Goal: Task Accomplishment & Management: Use online tool/utility

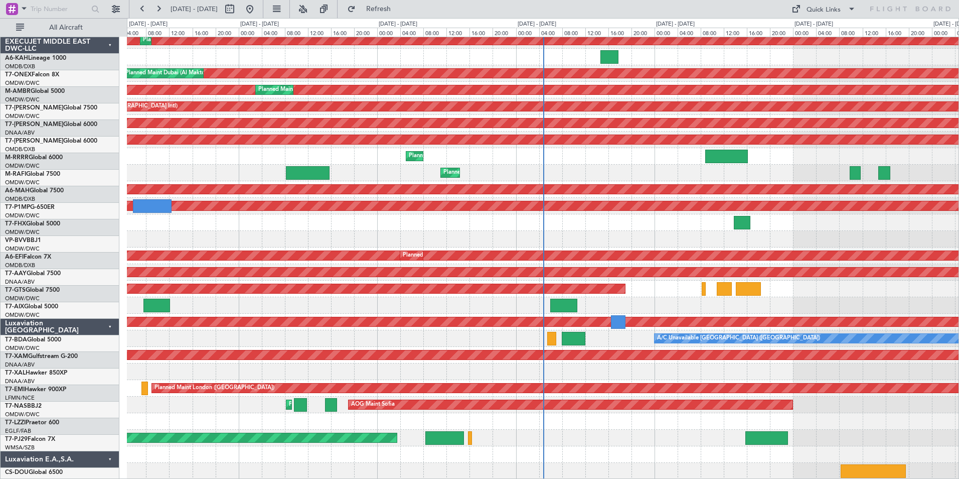
scroll to position [88, 0]
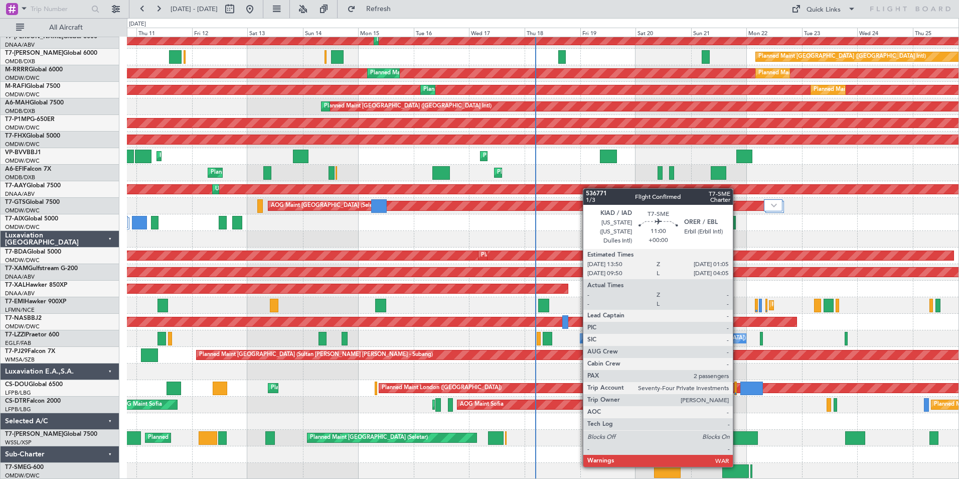
click at [738, 466] on div at bounding box center [736, 471] width 26 height 14
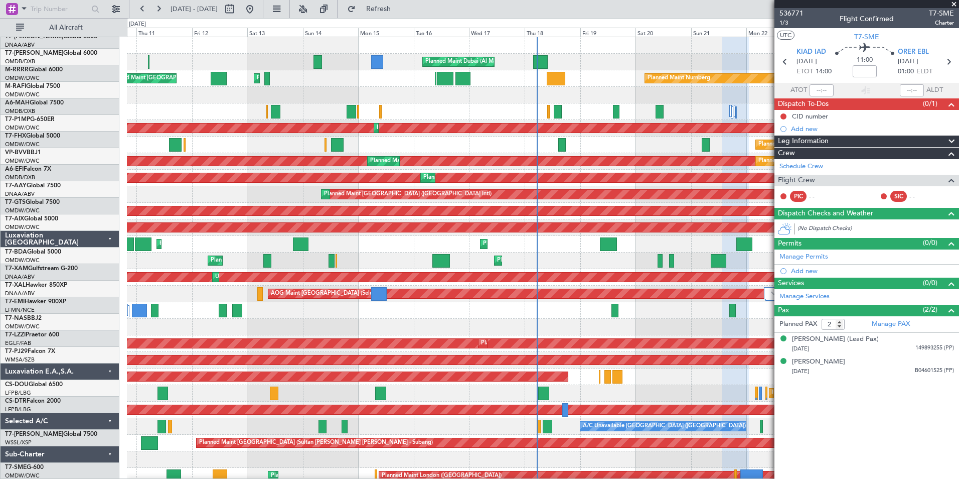
scroll to position [0, 0]
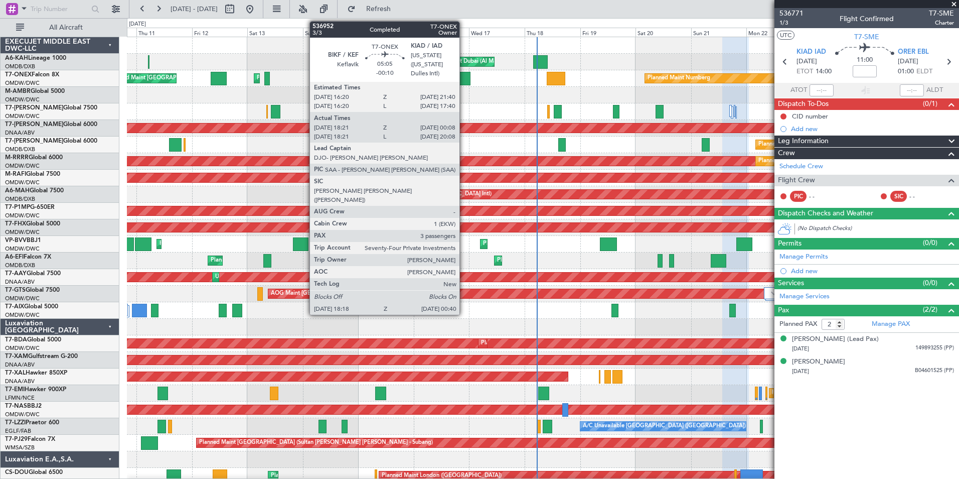
click at [464, 79] on div at bounding box center [463, 79] width 15 height 14
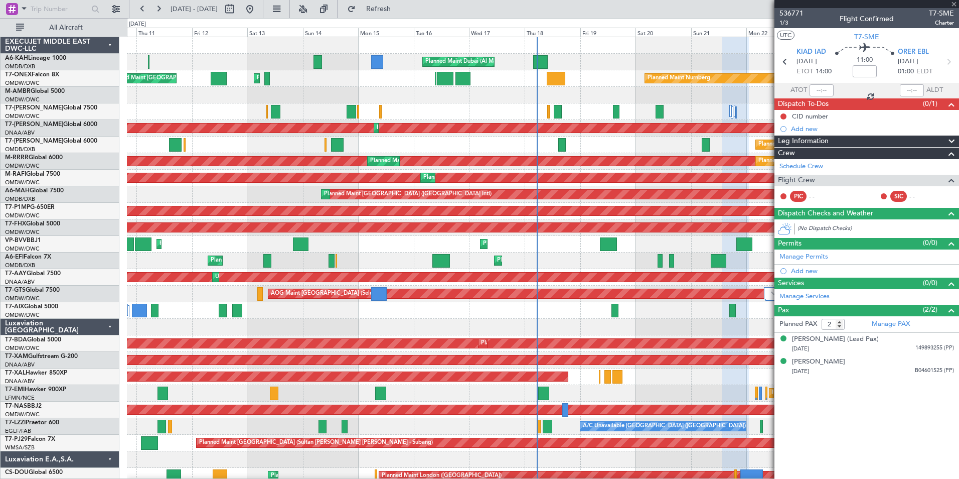
type input "-00:10"
type input "18:31"
type input "00:03"
type input "3"
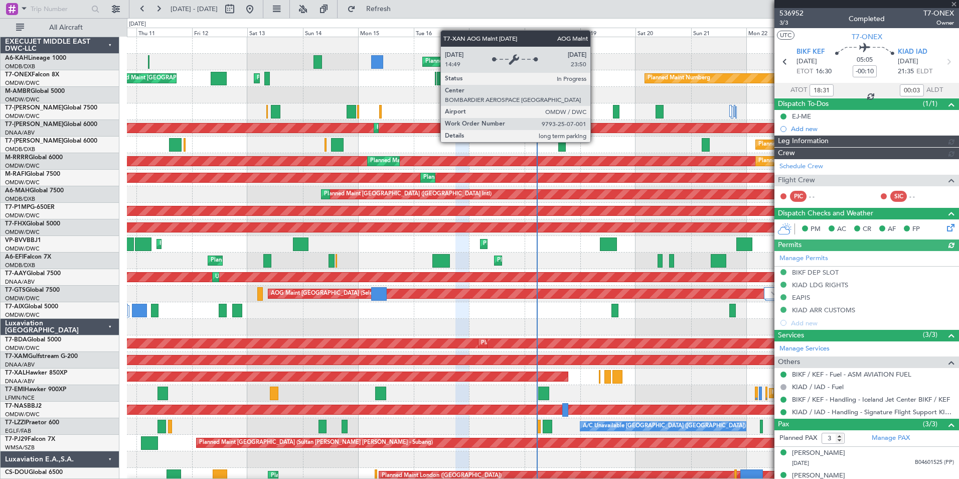
type input "[PERSON_NAME] ([PERSON_NAME])"
type input "7311"
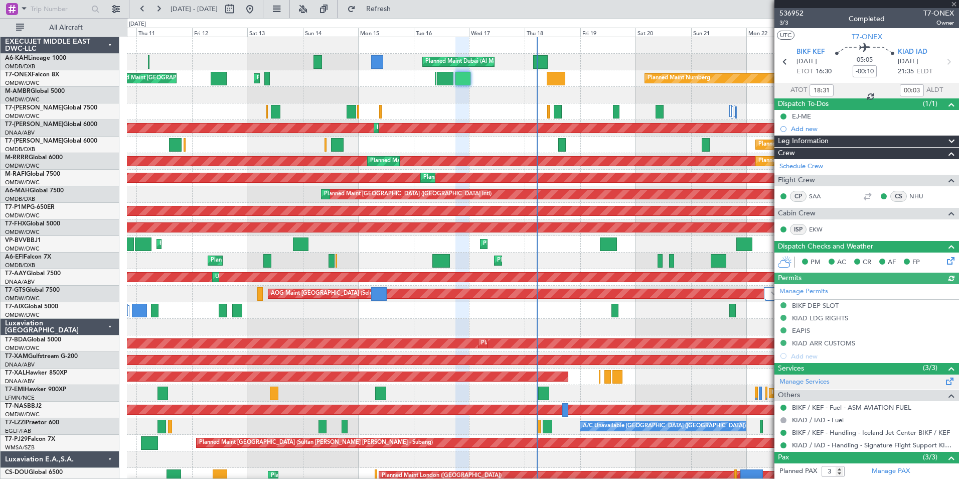
scroll to position [68, 0]
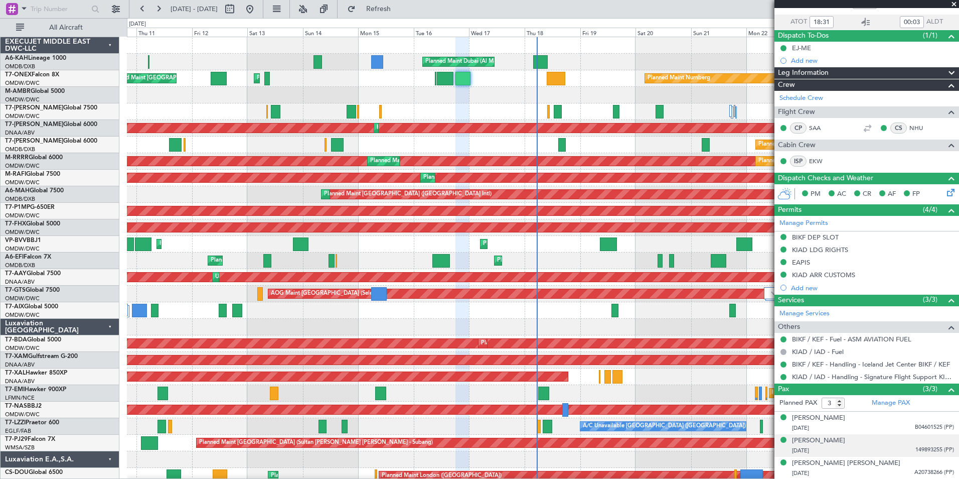
click at [916, 447] on span "149893255 (PP)" at bounding box center [935, 450] width 39 height 9
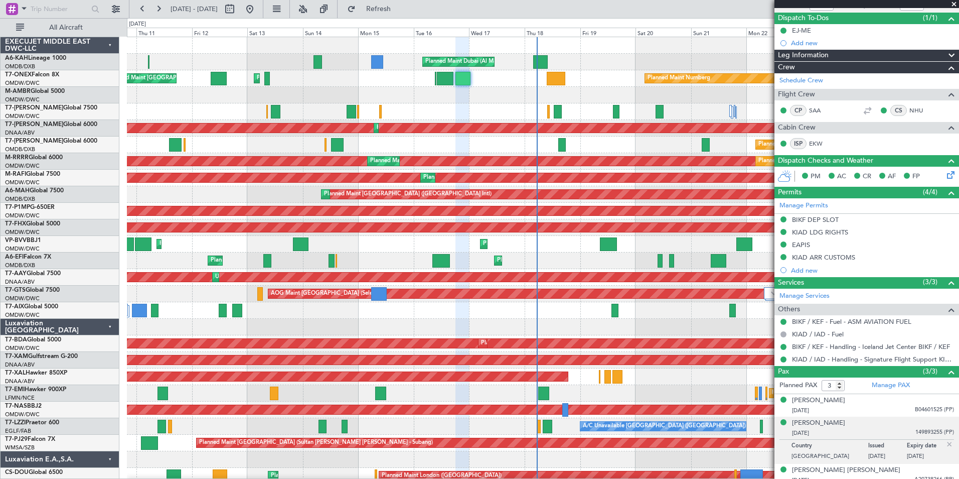
scroll to position [93, 0]
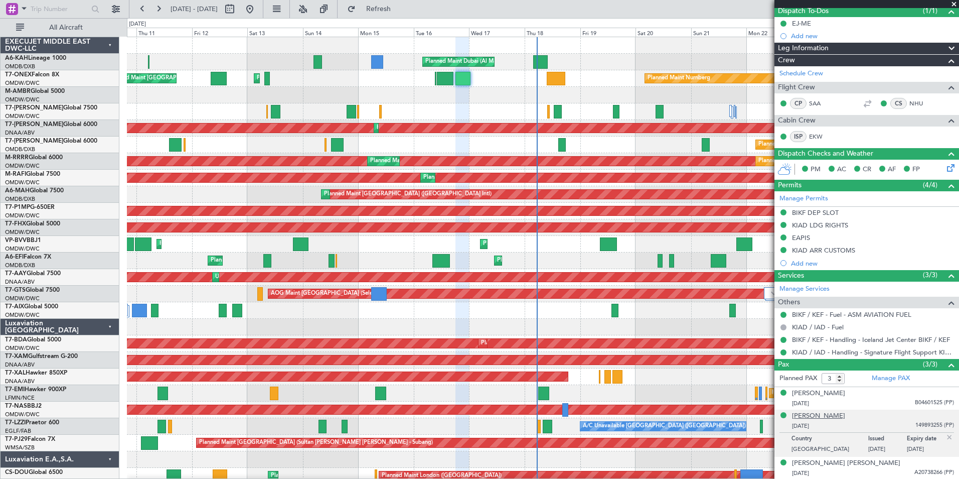
click at [816, 414] on div "[PERSON_NAME]" at bounding box center [818, 416] width 53 height 10
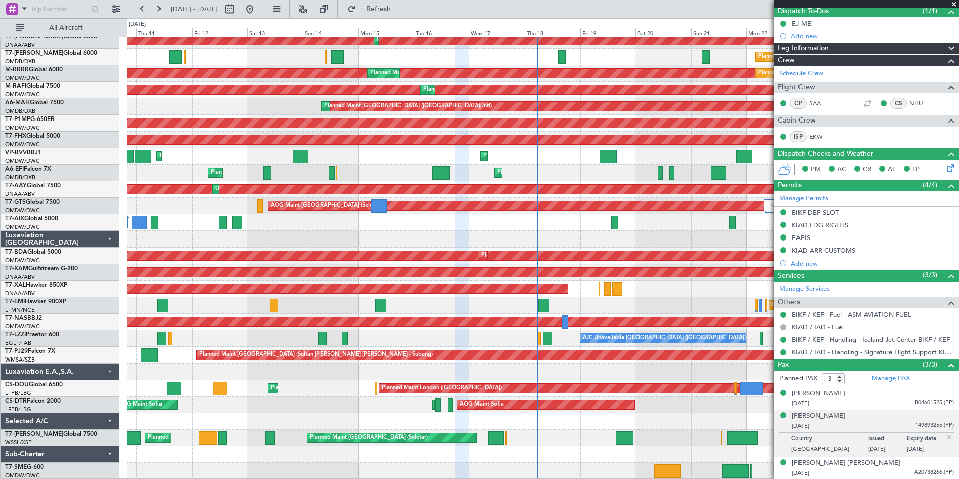
scroll to position [0, 0]
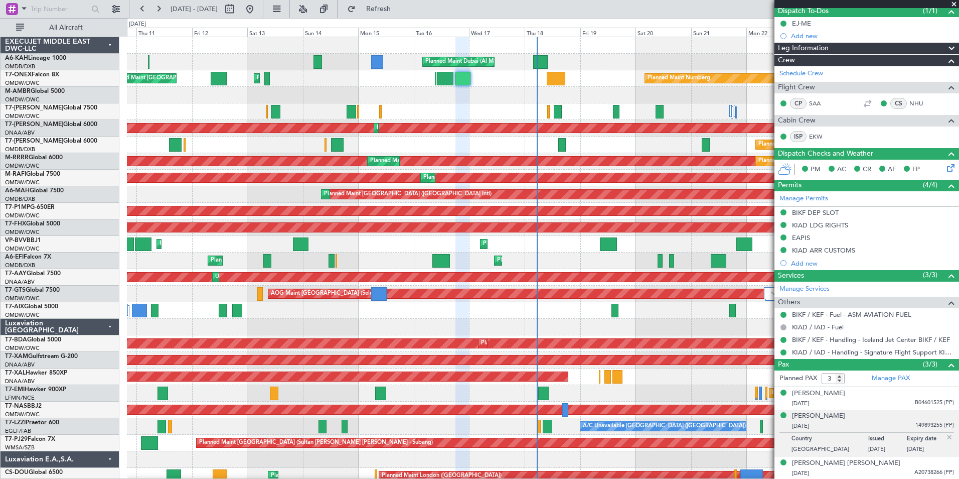
click at [955, 1] on span at bounding box center [954, 4] width 10 height 9
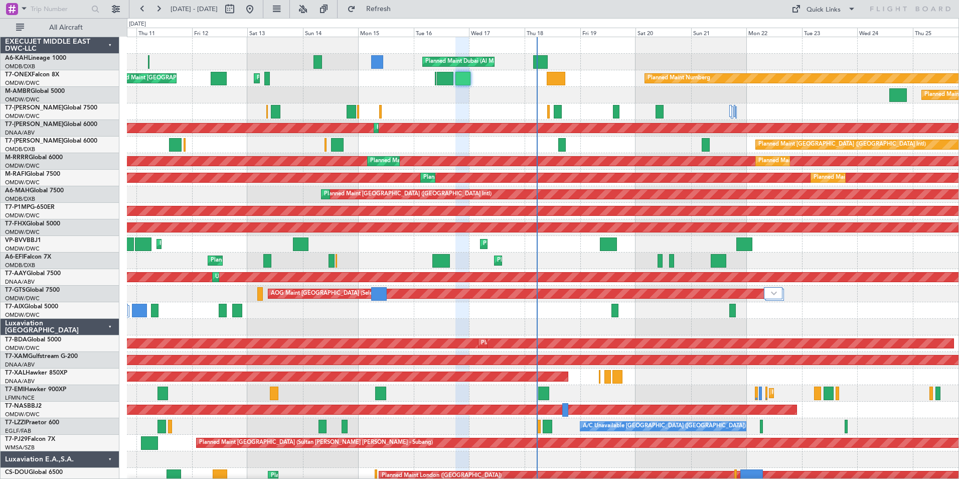
type input "0"
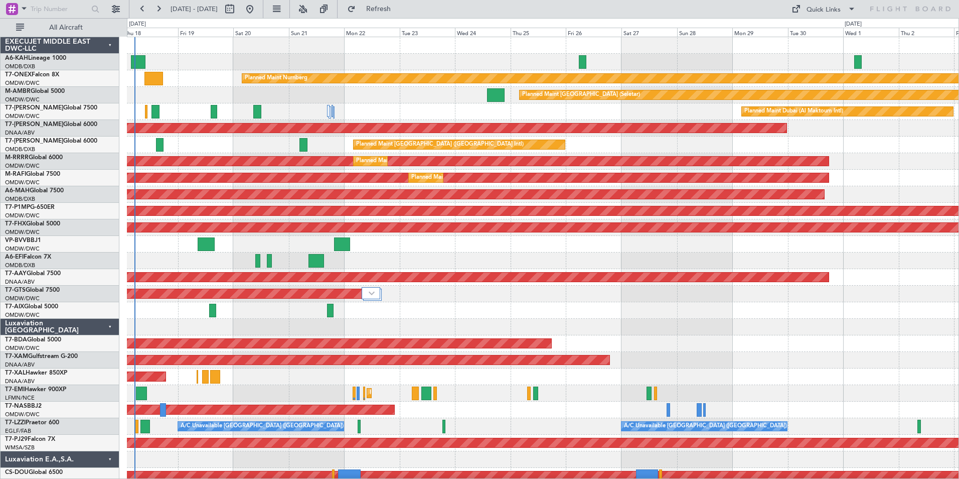
click at [427, 334] on div "Planned Maint Dubai (Al Maktoum Intl) Planned Maint Nurnberg Planned Maint [GEO…" at bounding box center [543, 302] width 832 height 530
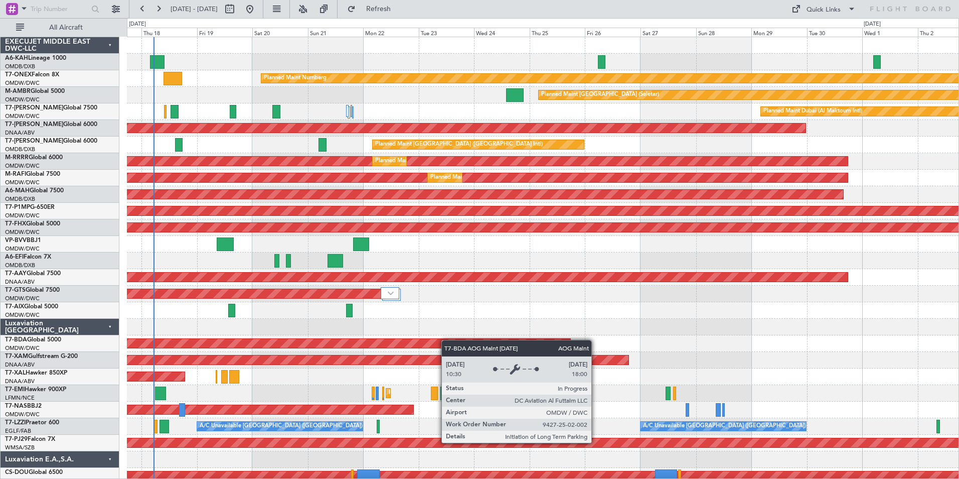
click at [433, 343] on div "Planned Maint Dubai (Al Maktoum Intl) Planned Maint Nurnberg Planned Maint [GEO…" at bounding box center [543, 302] width 832 height 530
